Goal: Information Seeking & Learning: Check status

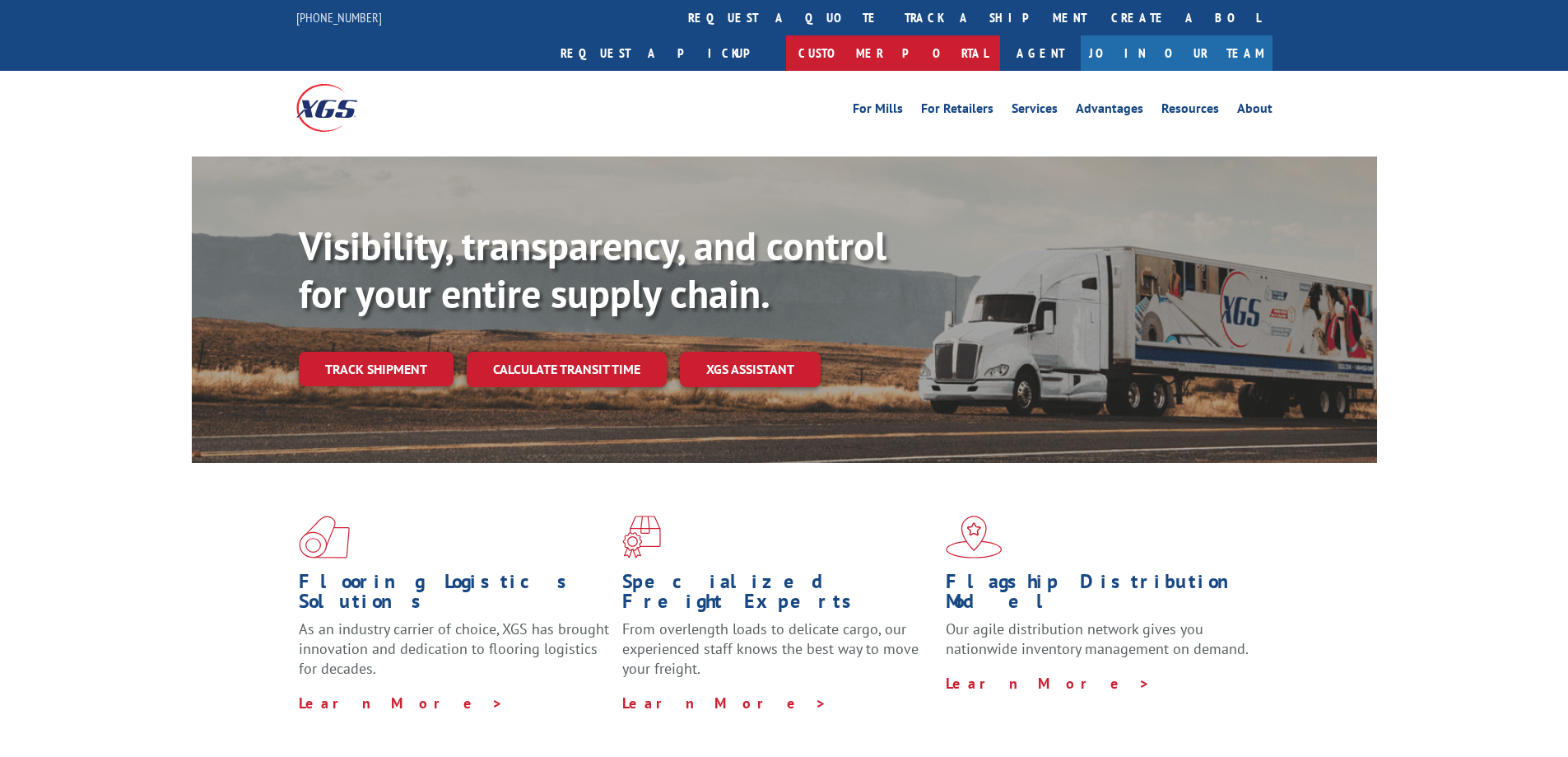
click at [1000, 35] on link "Customer Portal" at bounding box center [892, 53] width 214 height 35
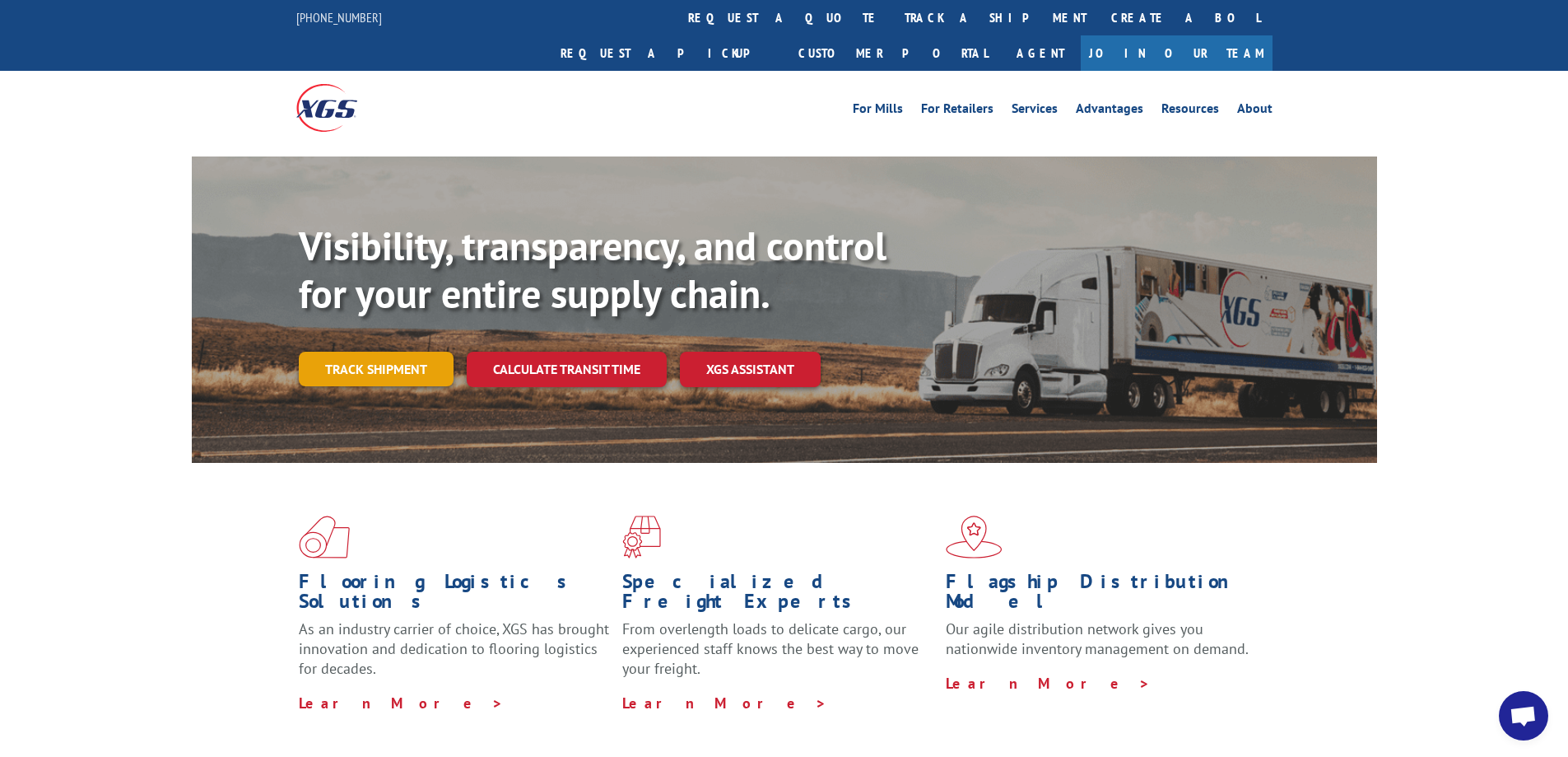
click at [373, 351] on link "Track shipment" at bounding box center [376, 368] width 154 height 35
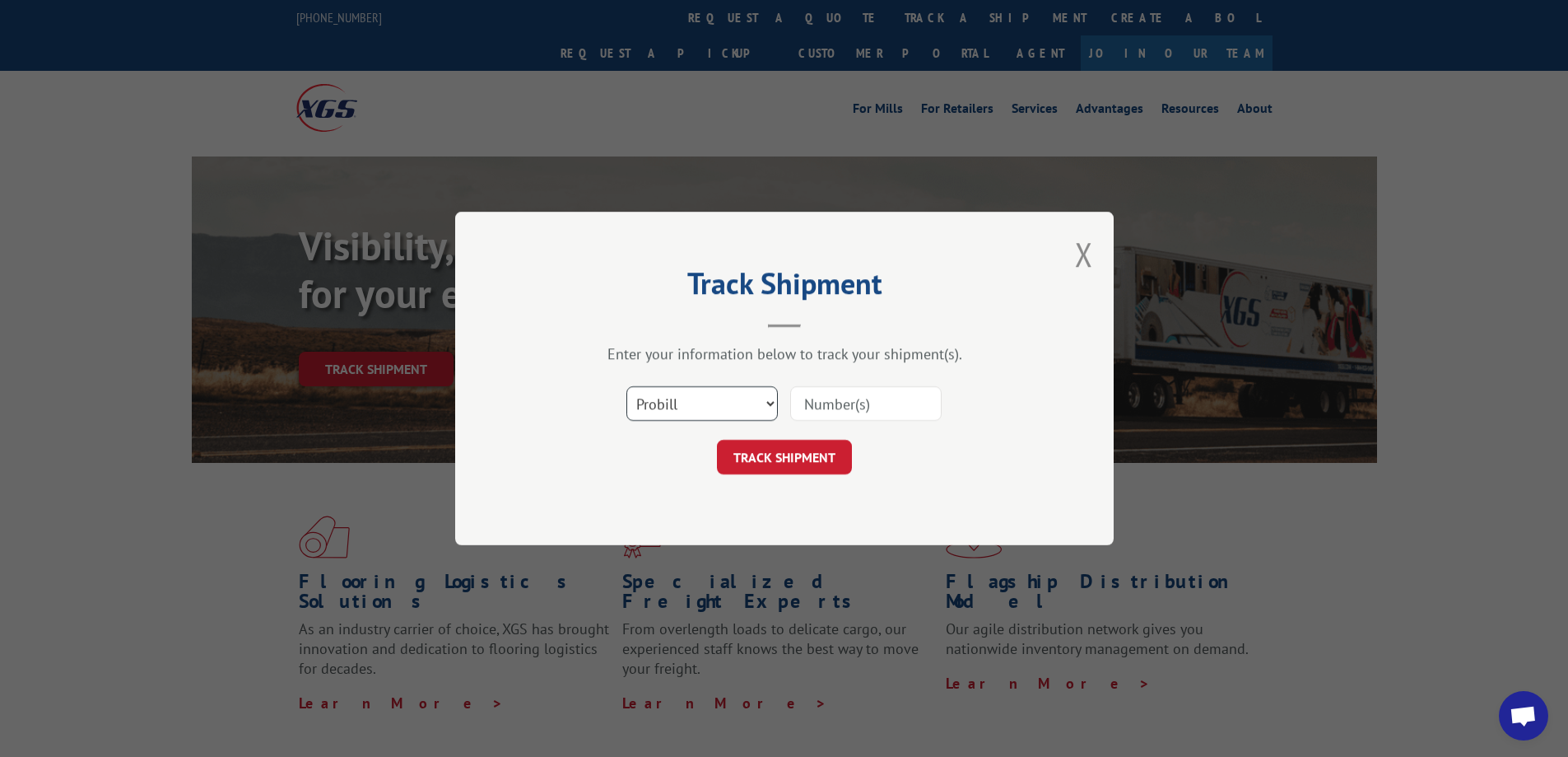
click at [702, 404] on select "Select category... Probill BOL PO" at bounding box center [702, 403] width 152 height 35
select select "bol"
click at [626, 386] on select "Select category... Probill BOL PO" at bounding box center [702, 403] width 152 height 35
click at [828, 406] on input at bounding box center [866, 403] width 152 height 35
type input "475017"
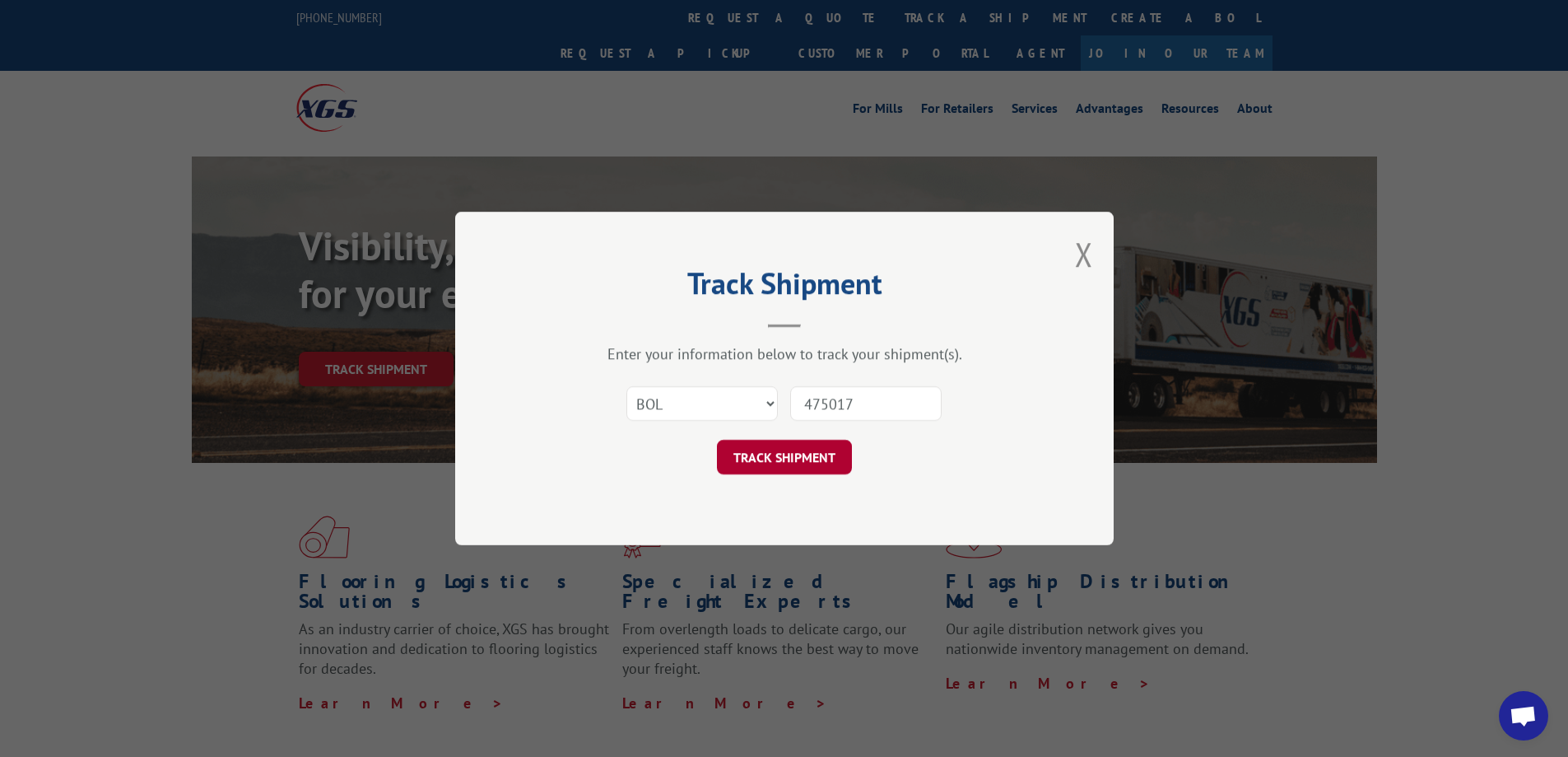
click at [790, 454] on button "TRACK SHIPMENT" at bounding box center [784, 457] width 135 height 35
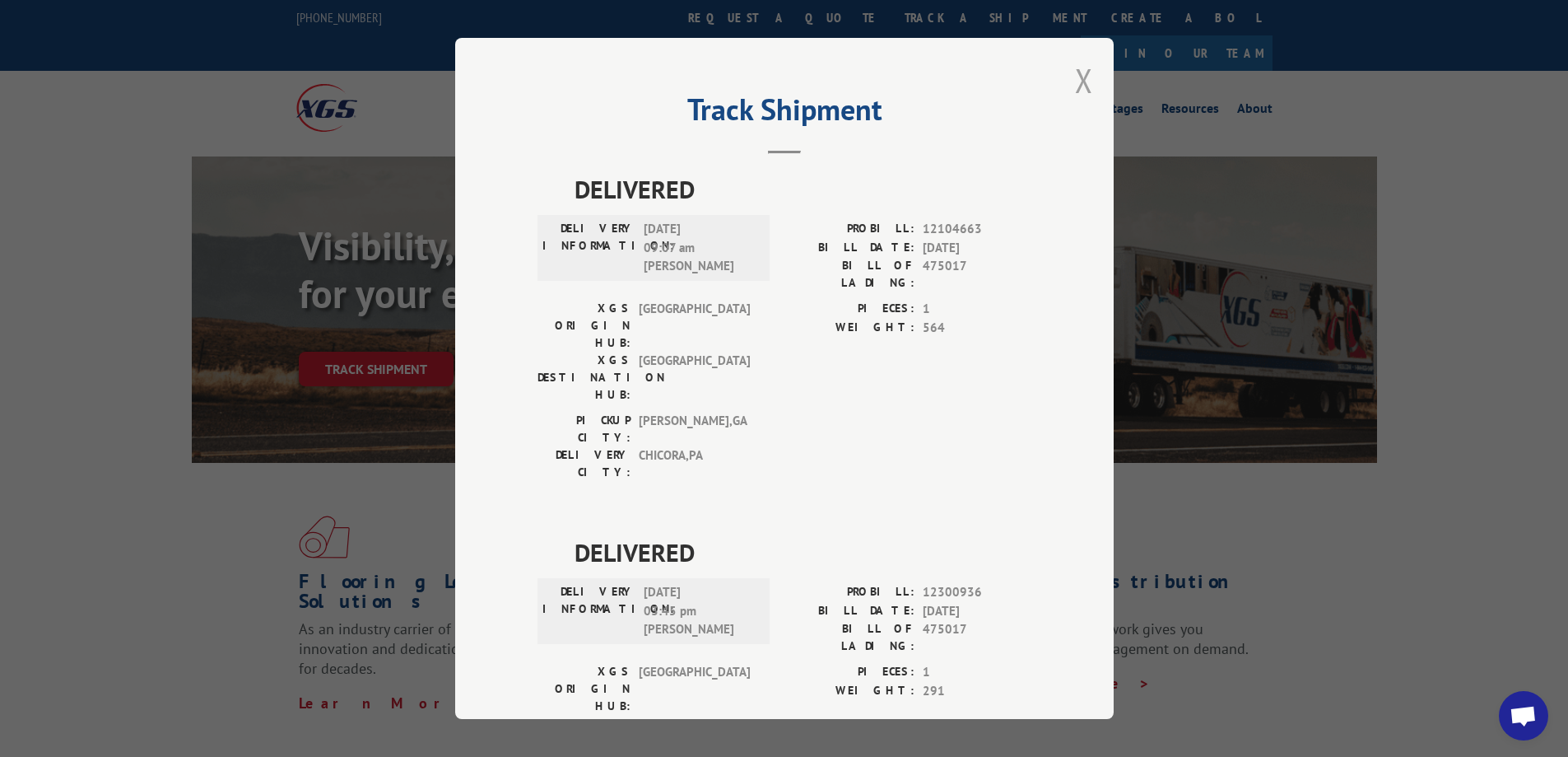
click at [1080, 86] on button "Close modal" at bounding box center [1084, 80] width 18 height 43
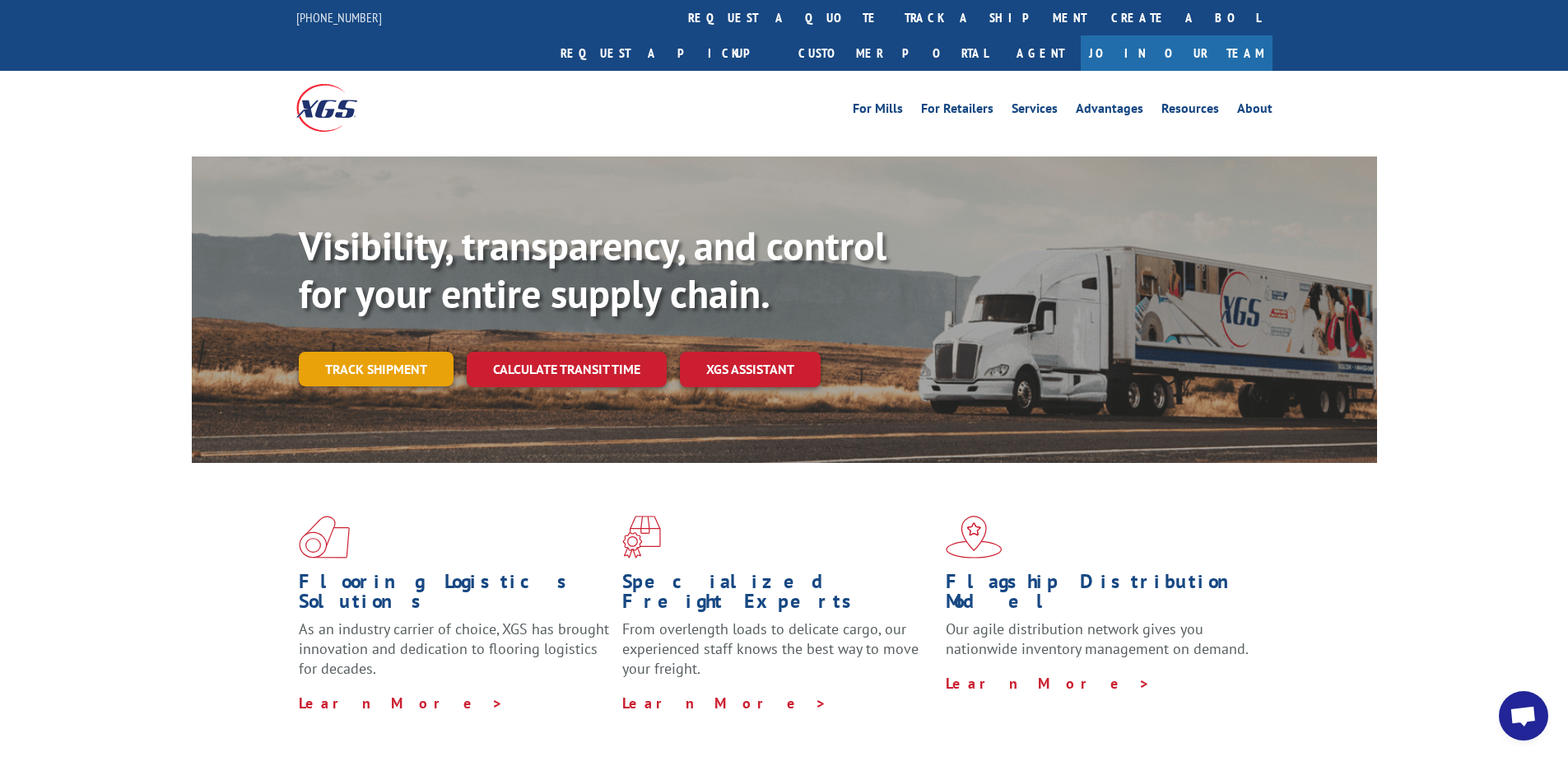
click at [337, 351] on link "Track shipment" at bounding box center [376, 368] width 154 height 35
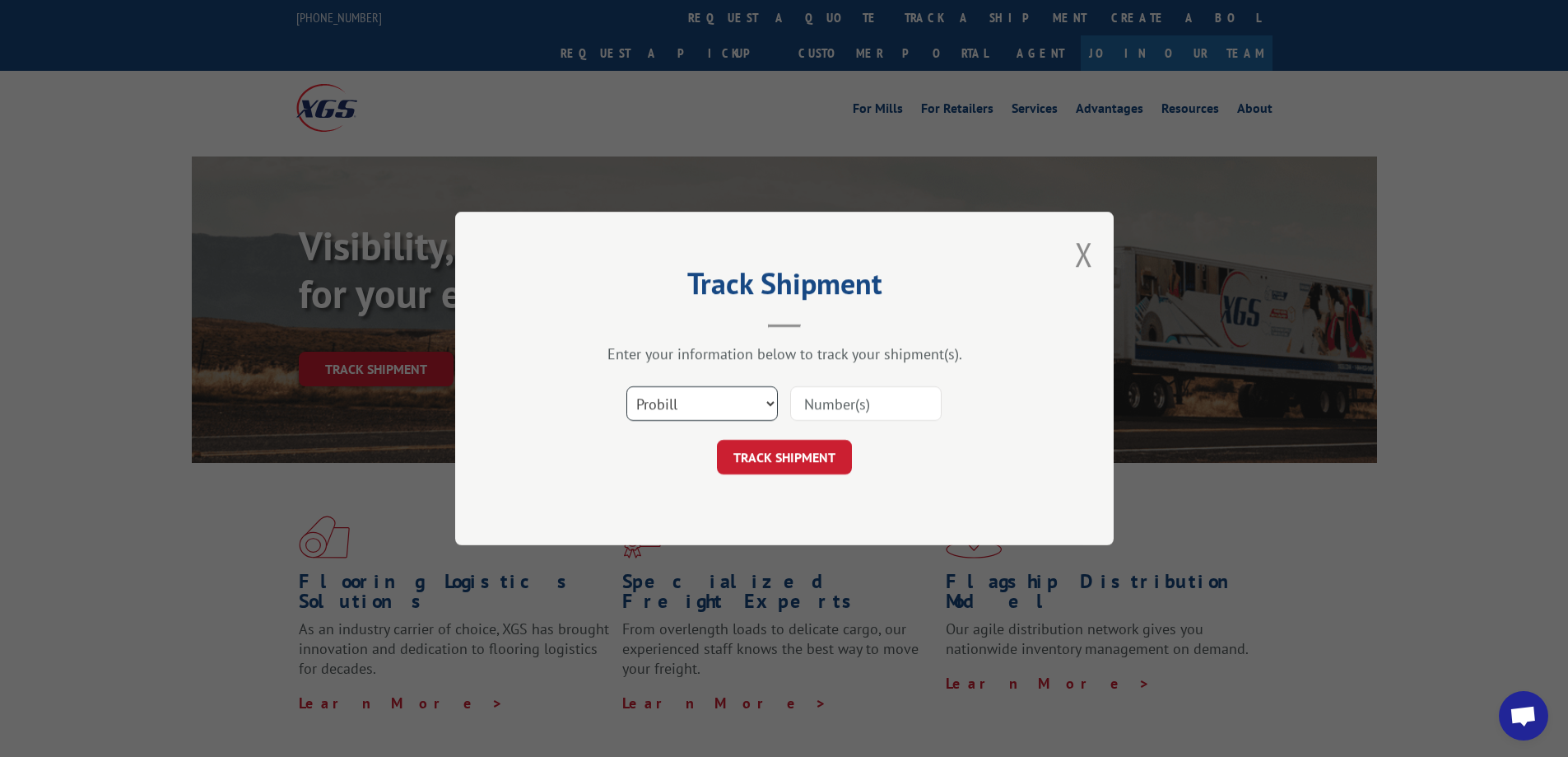
drag, startPoint x: 677, startPoint y: 406, endPoint x: 674, endPoint y: 414, distance: 8.5
click at [676, 406] on select "Select category... Probill BOL PO" at bounding box center [702, 403] width 152 height 35
select select "bol"
click at [626, 386] on select "Select category... Probill BOL PO" at bounding box center [702, 403] width 152 height 35
click at [825, 394] on input at bounding box center [866, 403] width 152 height 35
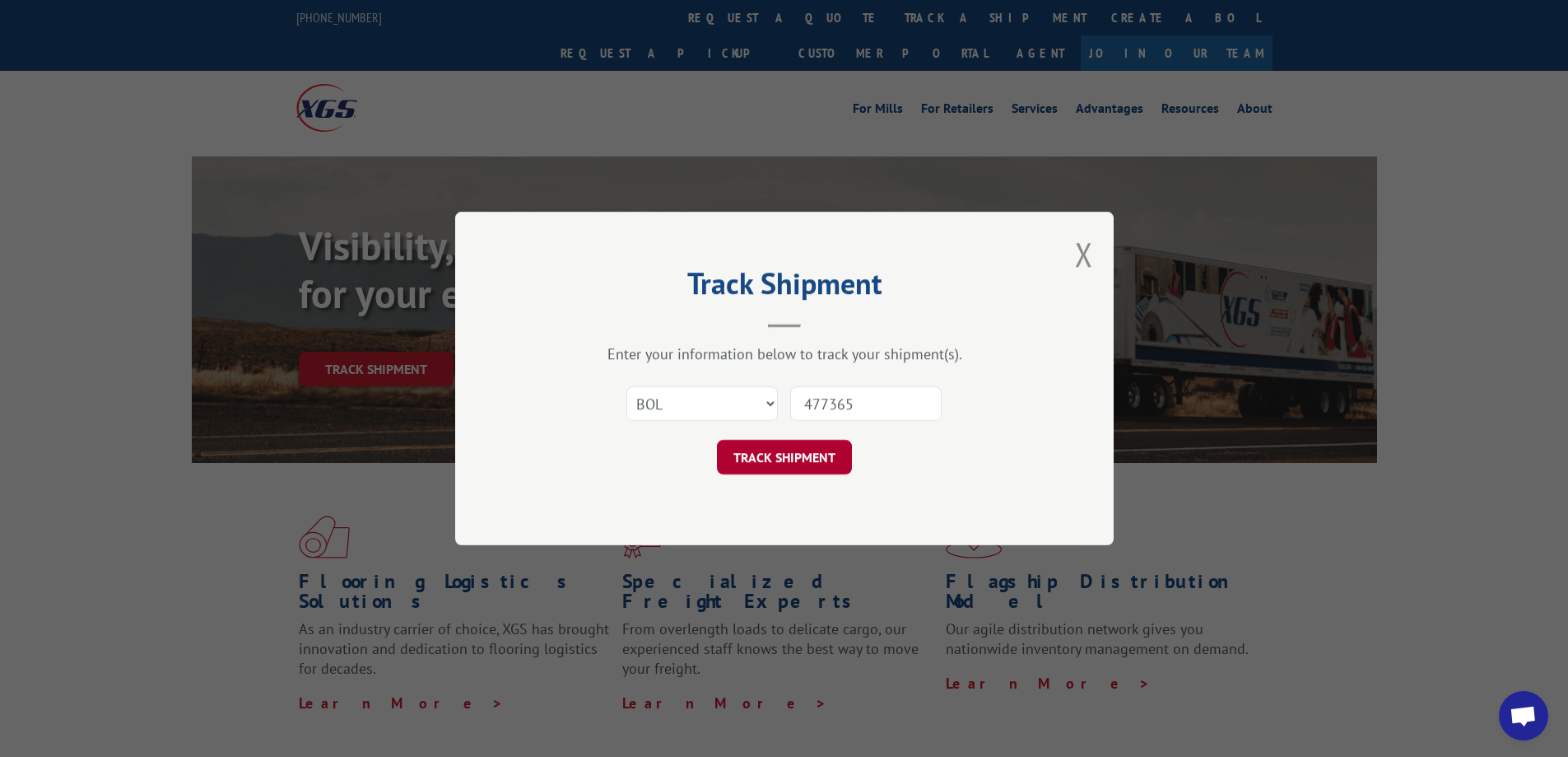
type input "477365"
click at [793, 459] on button "TRACK SHIPMENT" at bounding box center [784, 457] width 135 height 35
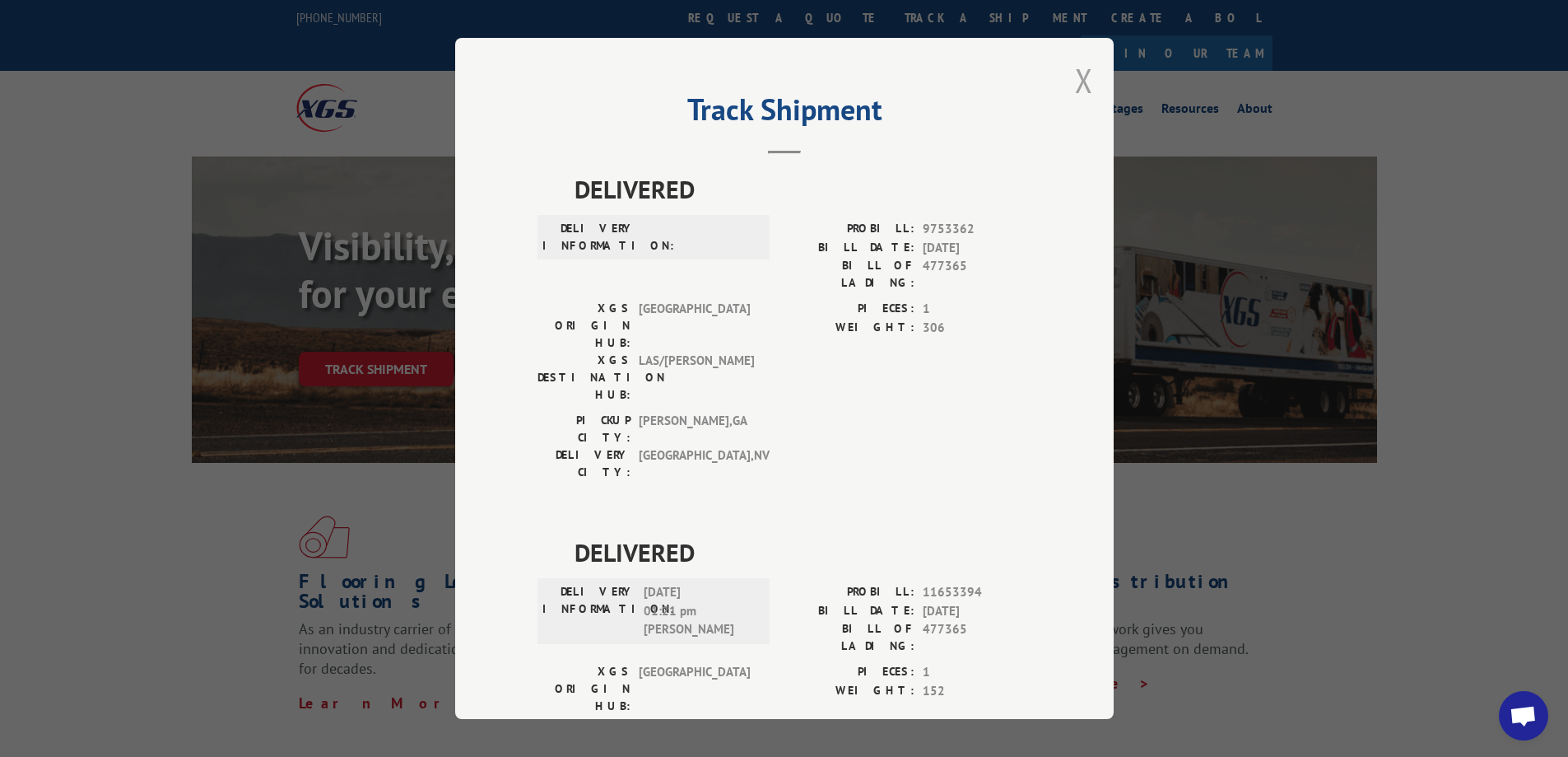
click at [1075, 97] on button "Close modal" at bounding box center [1084, 80] width 18 height 43
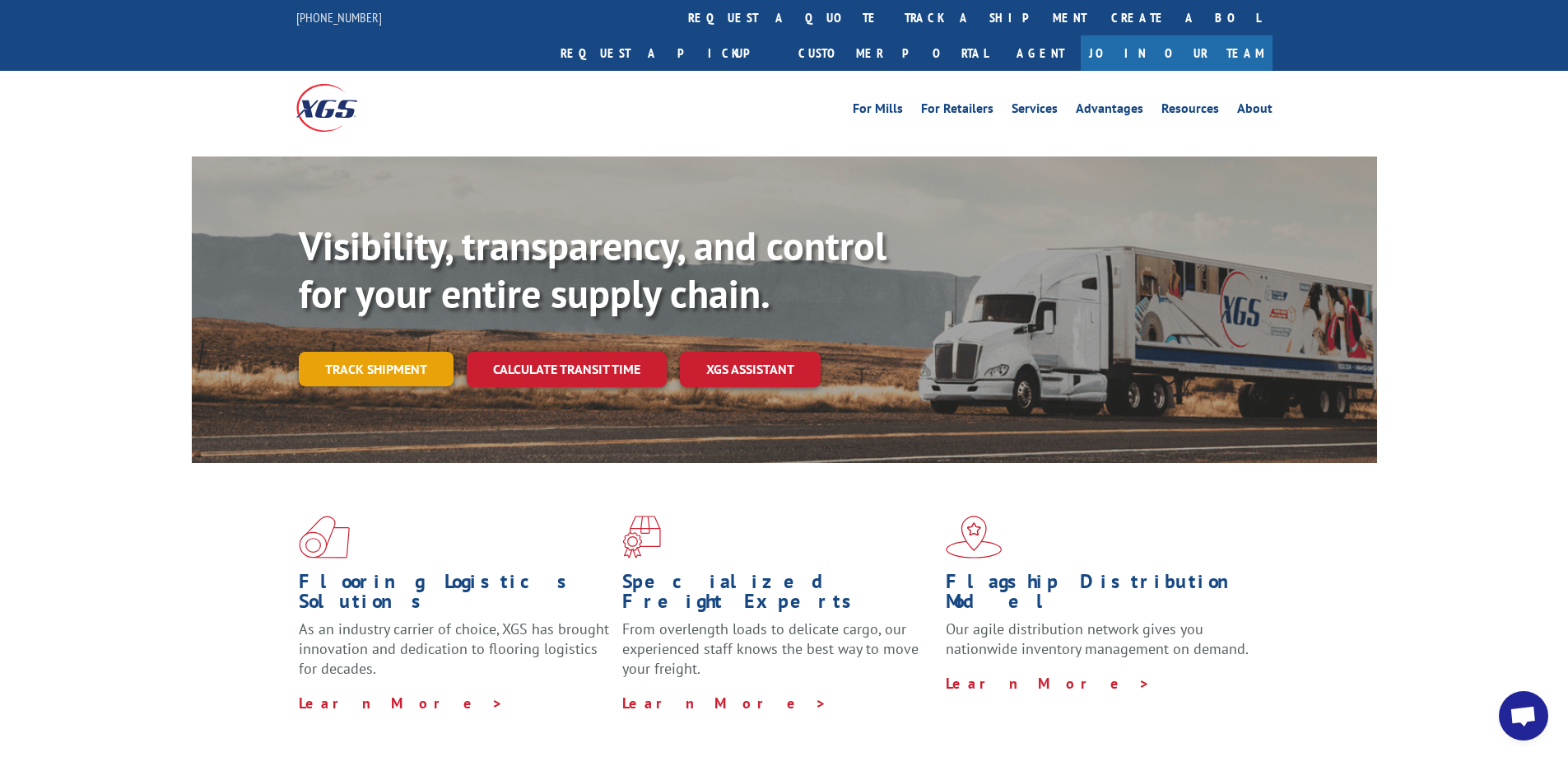
click at [357, 351] on link "Track shipment" at bounding box center [376, 368] width 154 height 35
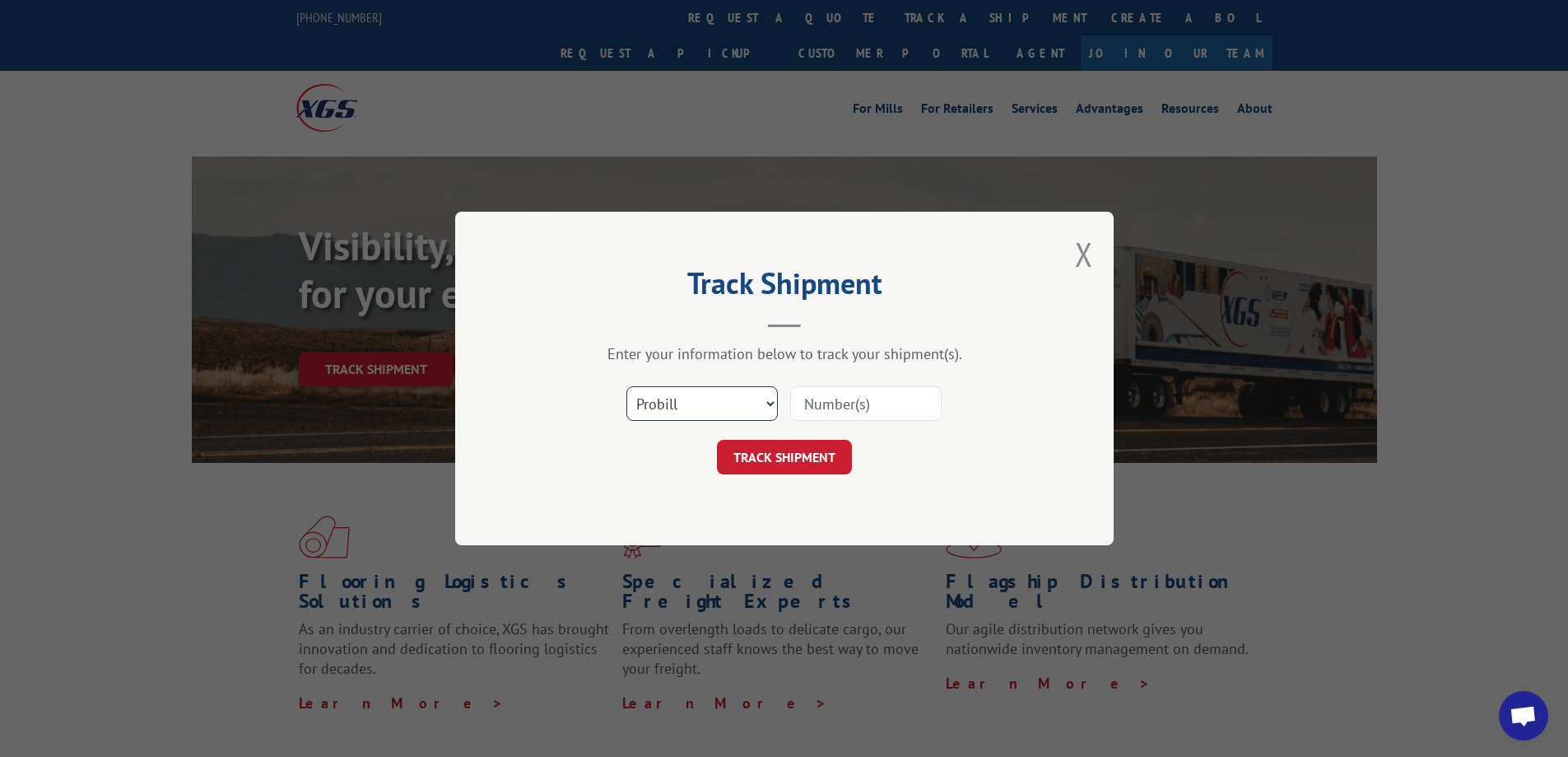
click at [675, 403] on select "Select category... Probill BOL PO" at bounding box center [702, 403] width 152 height 35
select select "bol"
click at [626, 386] on select "Select category... Probill BOL PO" at bounding box center [702, 403] width 152 height 35
click at [819, 406] on input at bounding box center [866, 403] width 152 height 35
type input "479936"
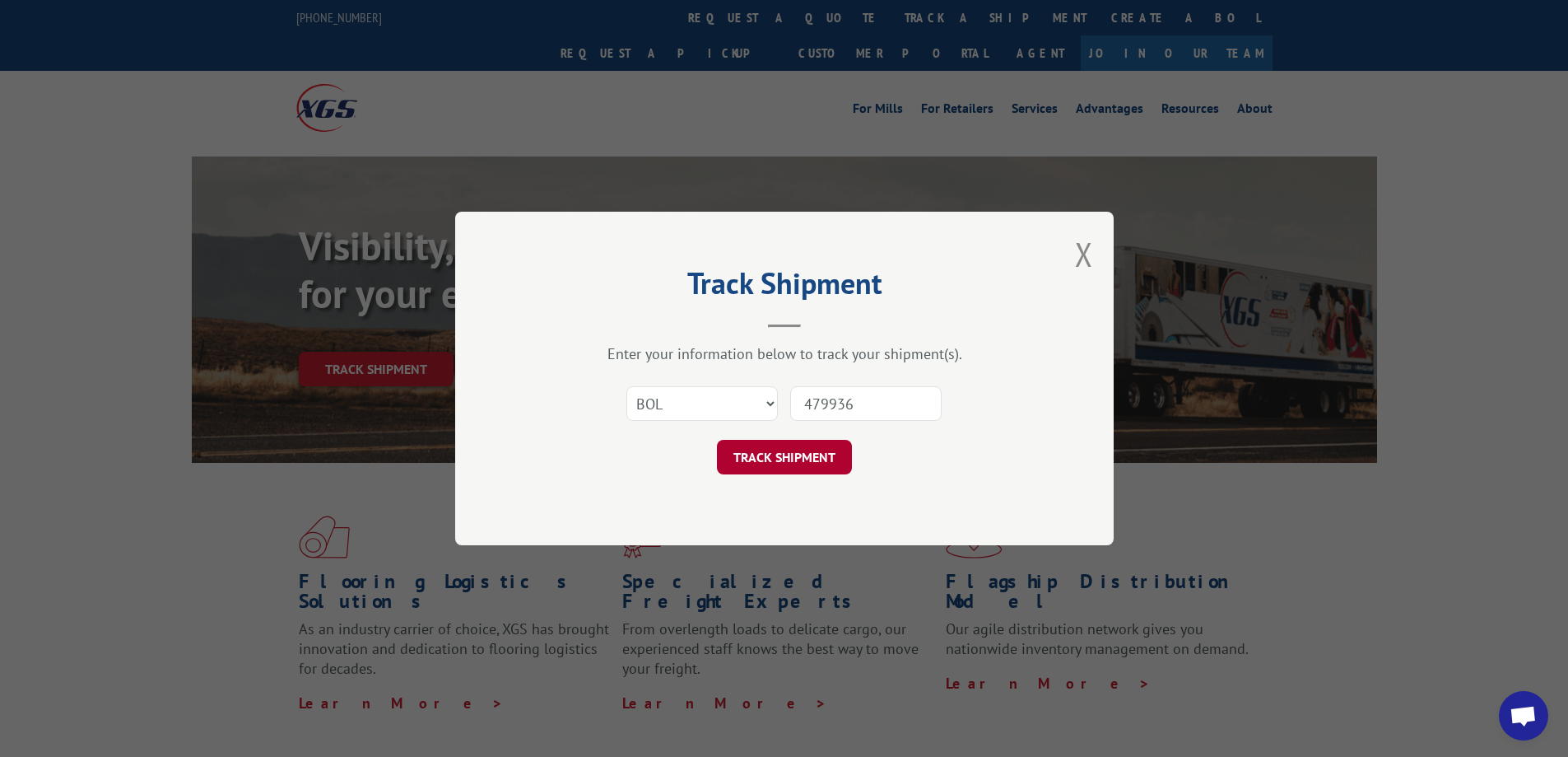
click at [797, 456] on button "TRACK SHIPMENT" at bounding box center [784, 457] width 135 height 35
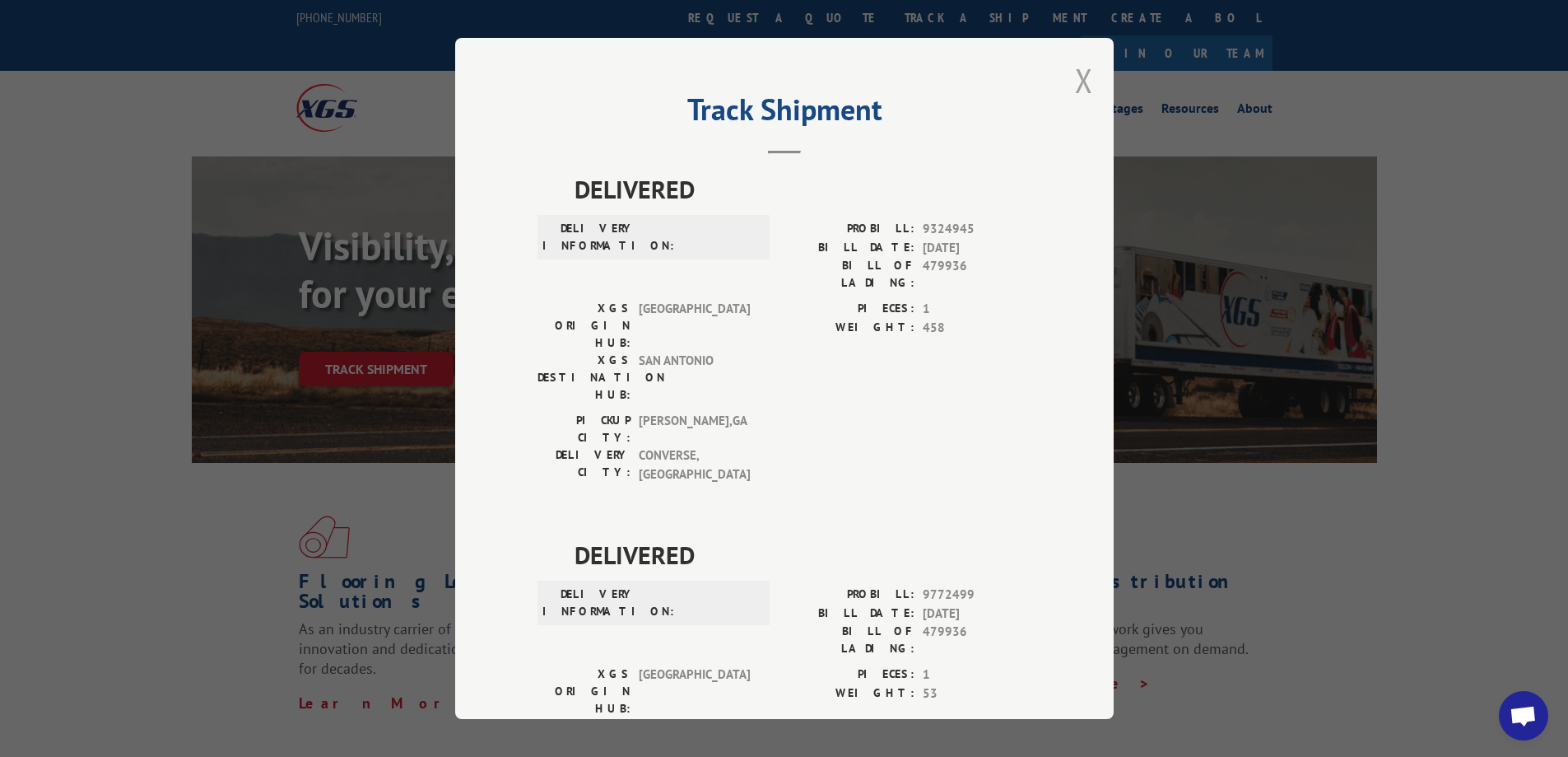
click at [1081, 75] on button "Close modal" at bounding box center [1084, 80] width 18 height 43
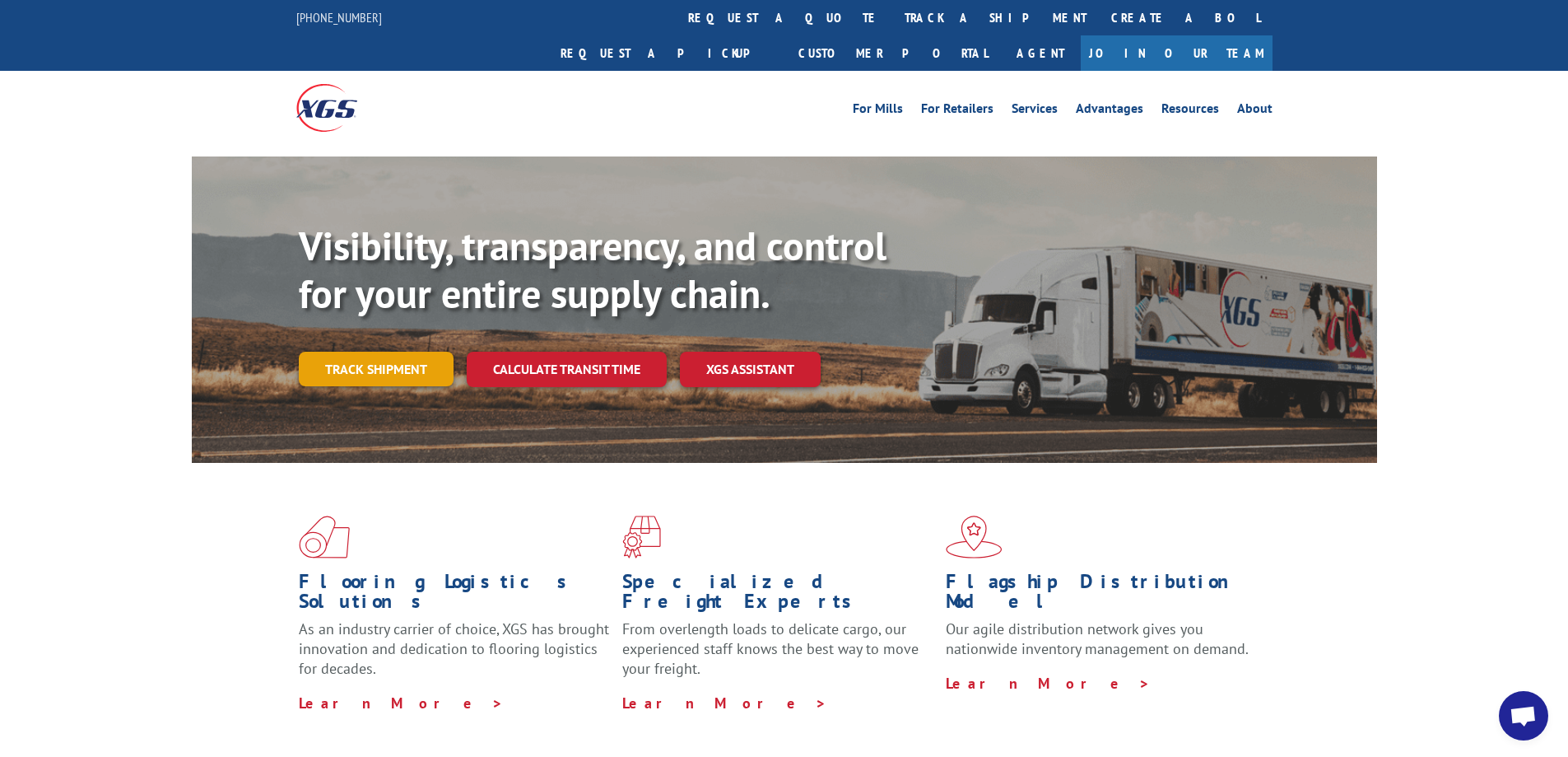
click at [419, 351] on link "Track shipment" at bounding box center [376, 368] width 154 height 35
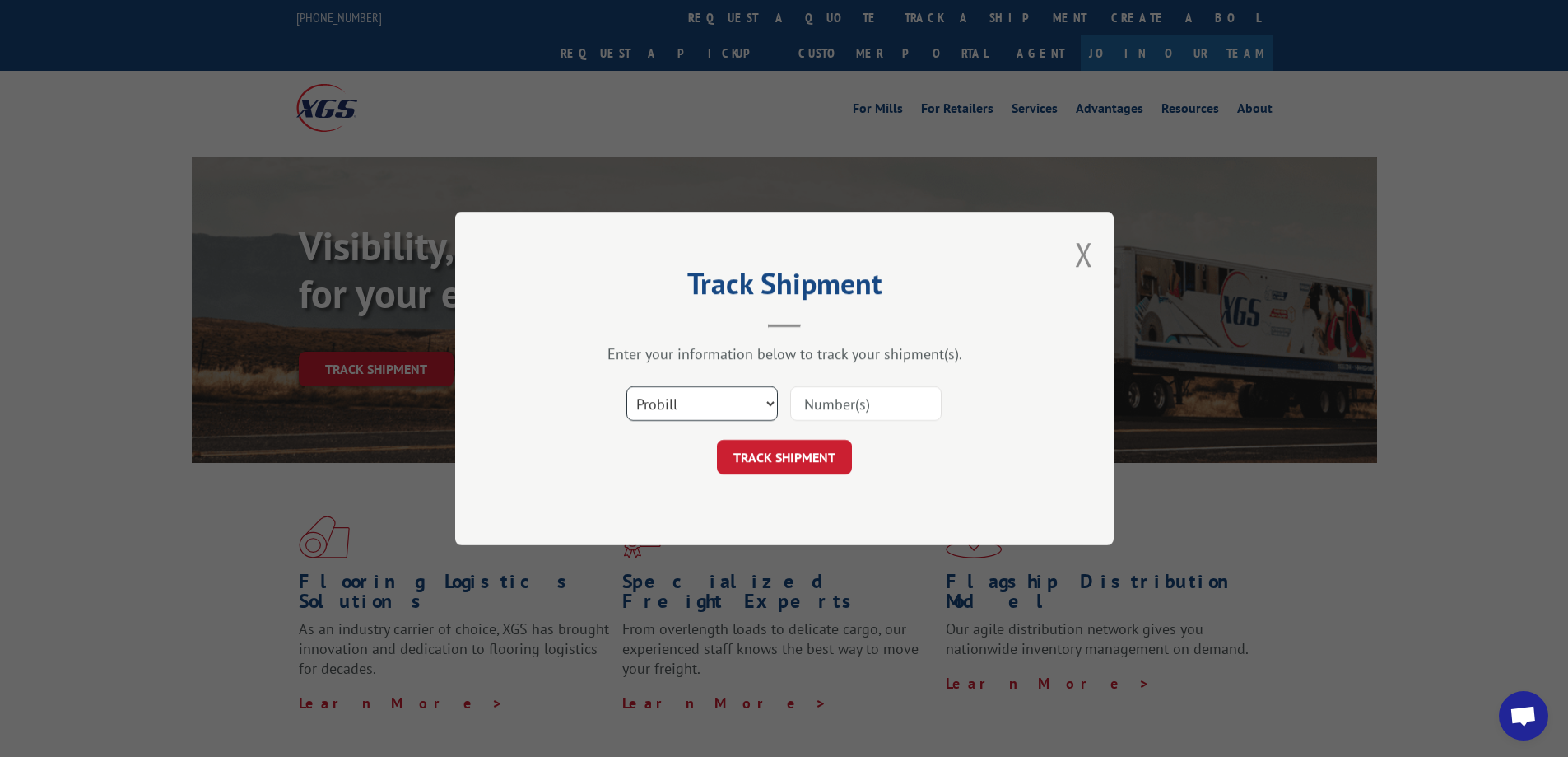
click at [668, 399] on select "Select category... Probill BOL PO" at bounding box center [702, 403] width 152 height 35
select select "bol"
click at [626, 386] on select "Select category... Probill BOL PO" at bounding box center [702, 403] width 152 height 35
click at [830, 410] on input at bounding box center [866, 403] width 152 height 35
type input "886264"
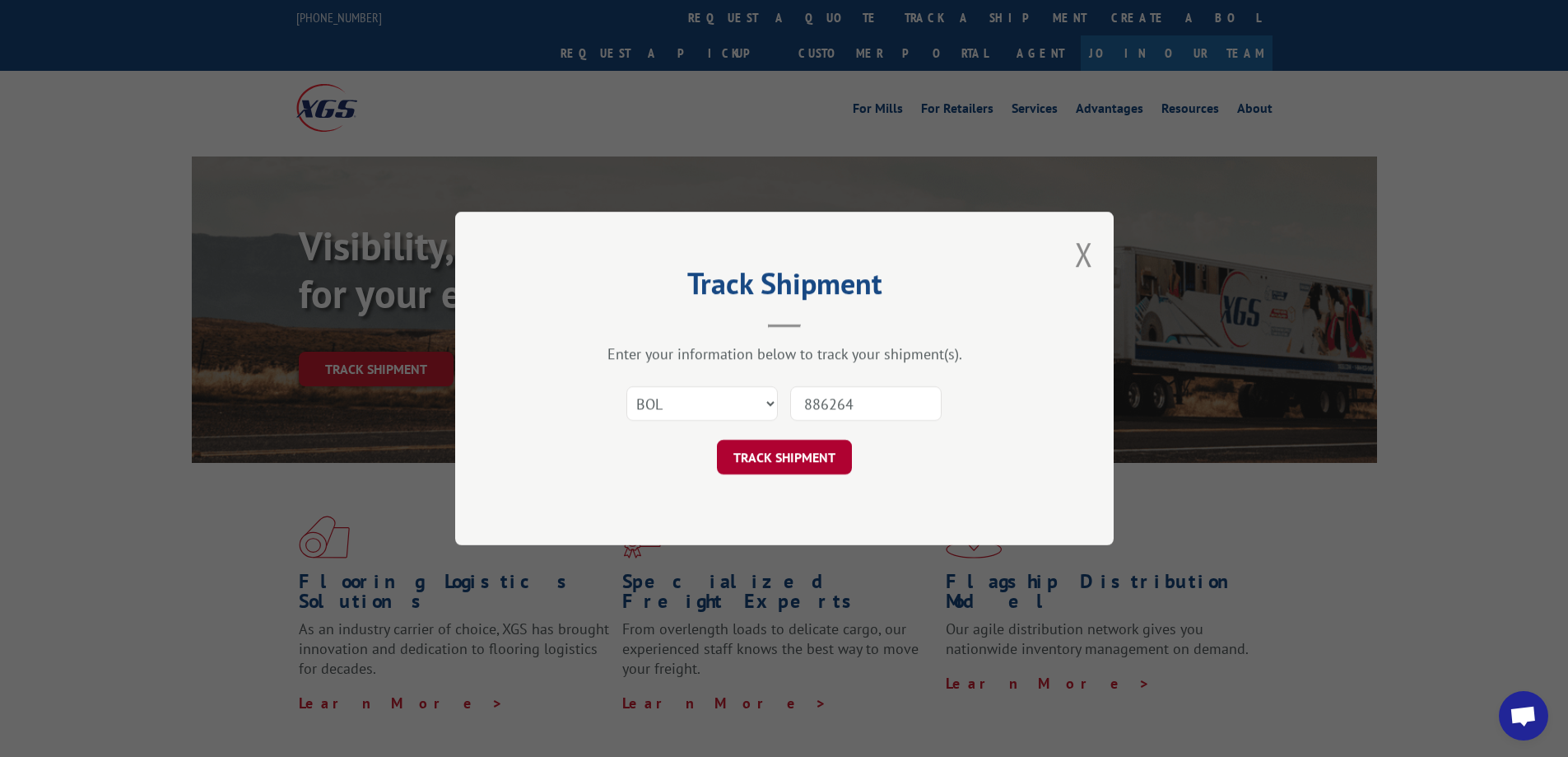
click at [804, 447] on button "TRACK SHIPMENT" at bounding box center [784, 457] width 135 height 35
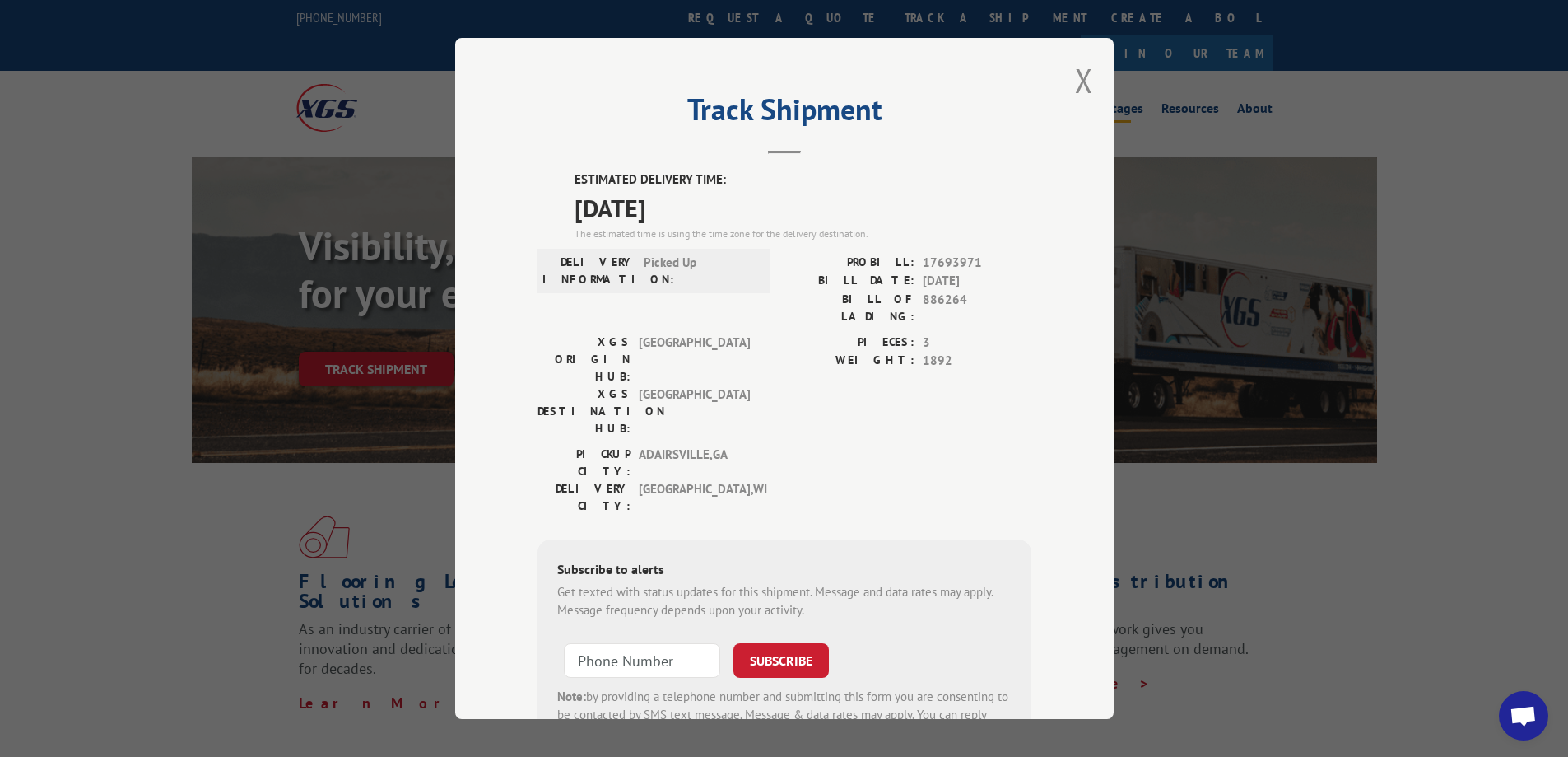
click at [1077, 86] on button "Close modal" at bounding box center [1084, 80] width 18 height 43
